Goal: Information Seeking & Learning: Find specific fact

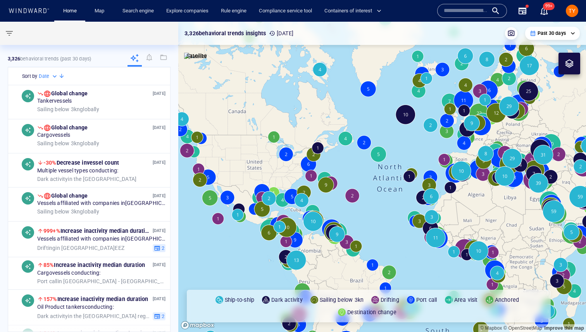
click at [463, 10] on input "text" at bounding box center [466, 11] width 44 height 12
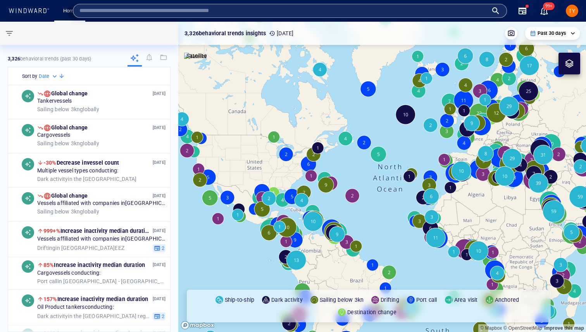
click at [463, 10] on input "text" at bounding box center [283, 11] width 409 height 12
type input "**********"
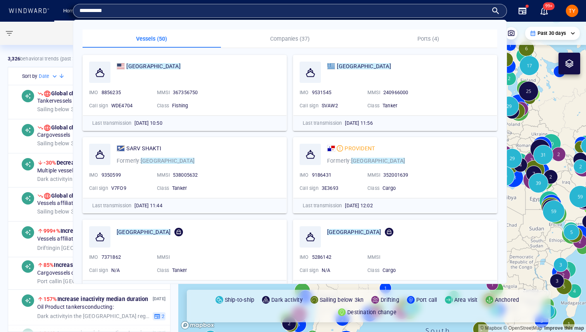
click at [147, 67] on mark "[GEOGRAPHIC_DATA]" at bounding box center [153, 66] width 54 height 6
click at [147, 67] on div "3,326 behavioral trends (Past 30 days)" at bounding box center [89, 59] width 163 height 16
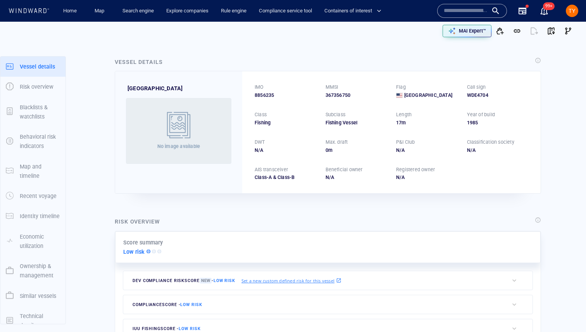
click at [265, 95] on span "8856235" at bounding box center [264, 95] width 19 height 7
copy span "8856235"
click at [361, 152] on div "0 m" at bounding box center [357, 150] width 62 height 7
